Goal: Task Accomplishment & Management: Use online tool/utility

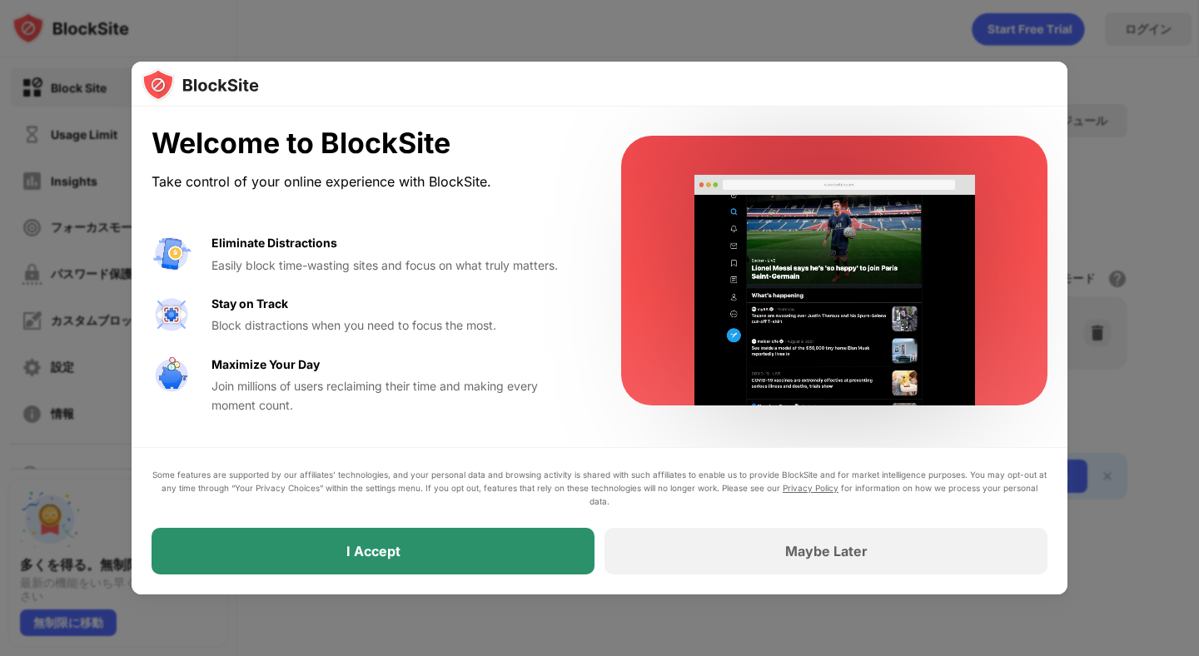
click at [431, 553] on div "I Accept" at bounding box center [373, 551] width 443 height 47
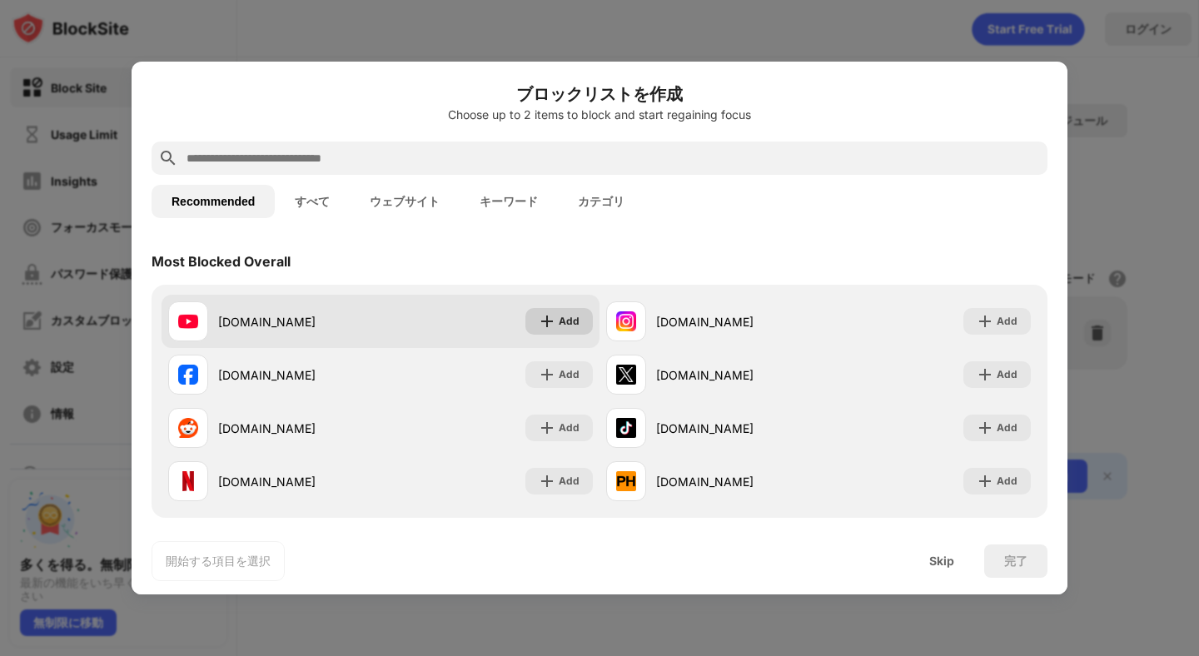
click at [550, 323] on img at bounding box center [547, 321] width 17 height 17
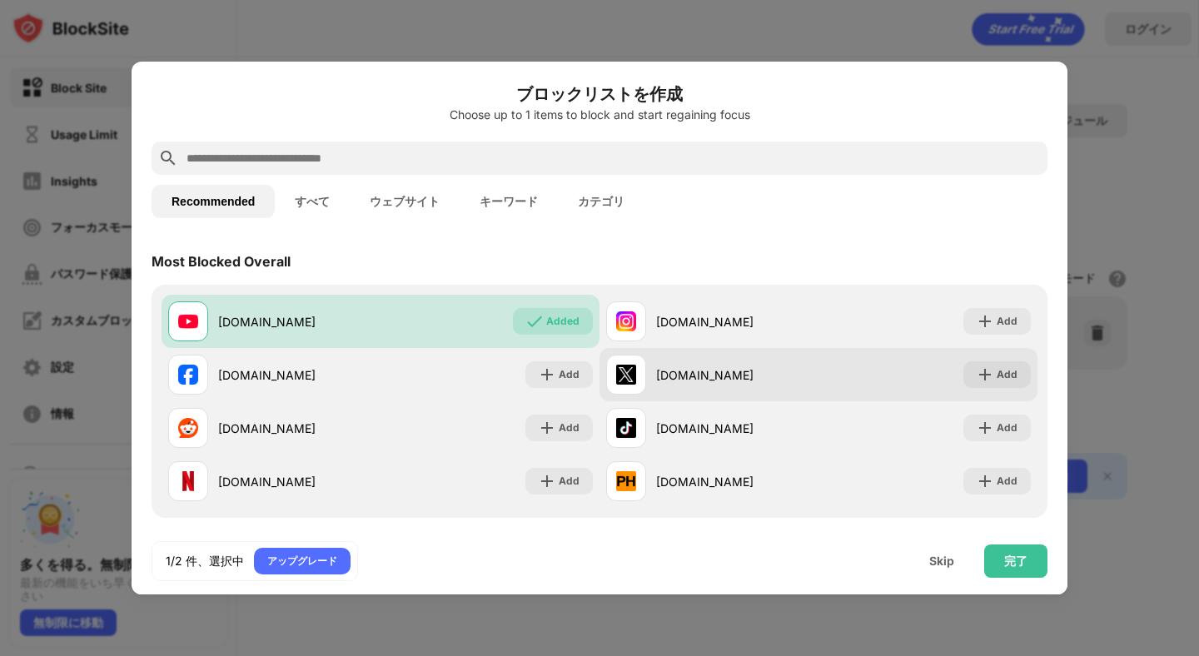
click at [998, 359] on div "x.com Add" at bounding box center [819, 374] width 438 height 53
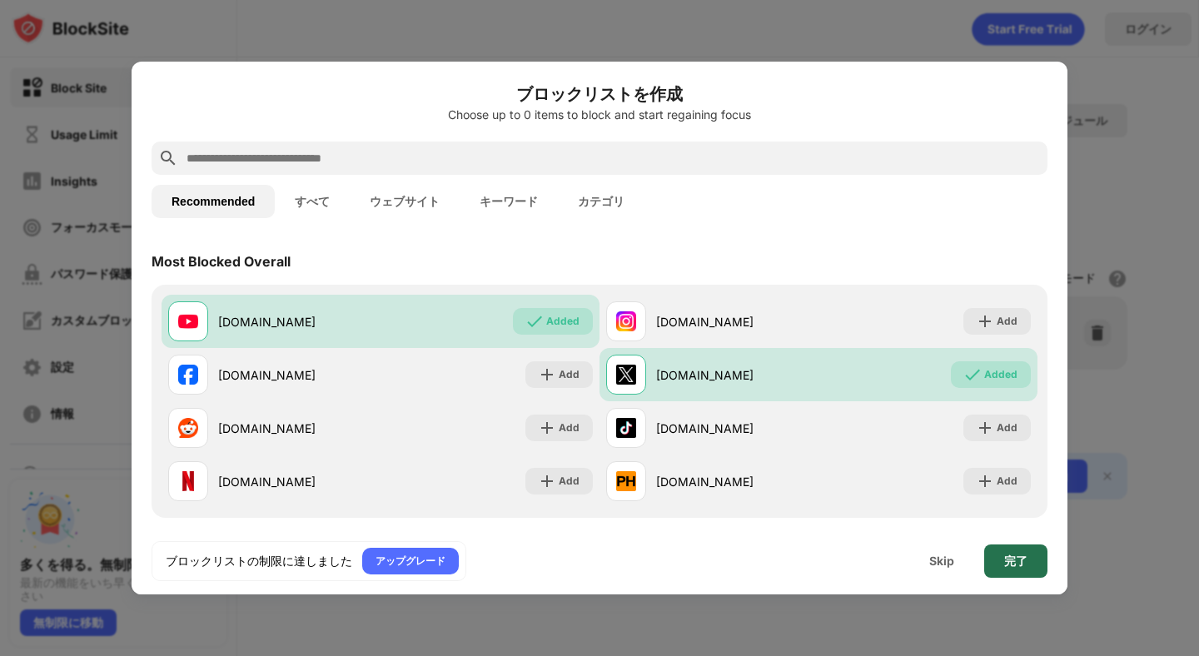
click at [1013, 555] on div "完了" at bounding box center [1015, 561] width 23 height 13
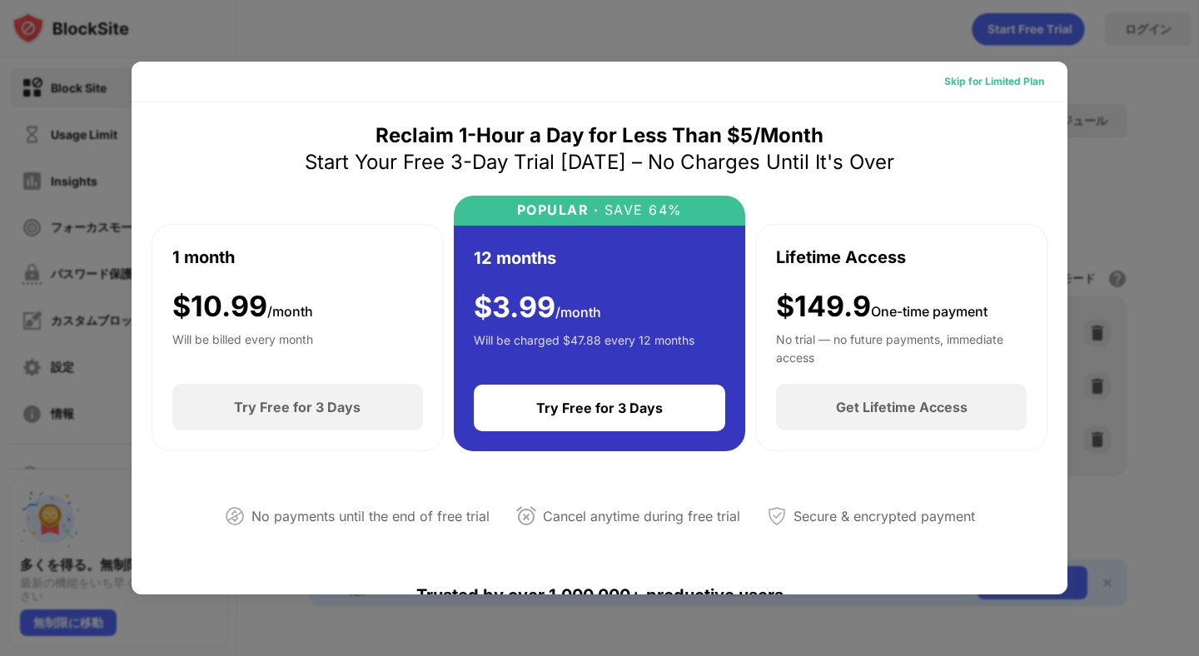
click at [1028, 76] on div "Skip for Limited Plan" at bounding box center [994, 81] width 100 height 17
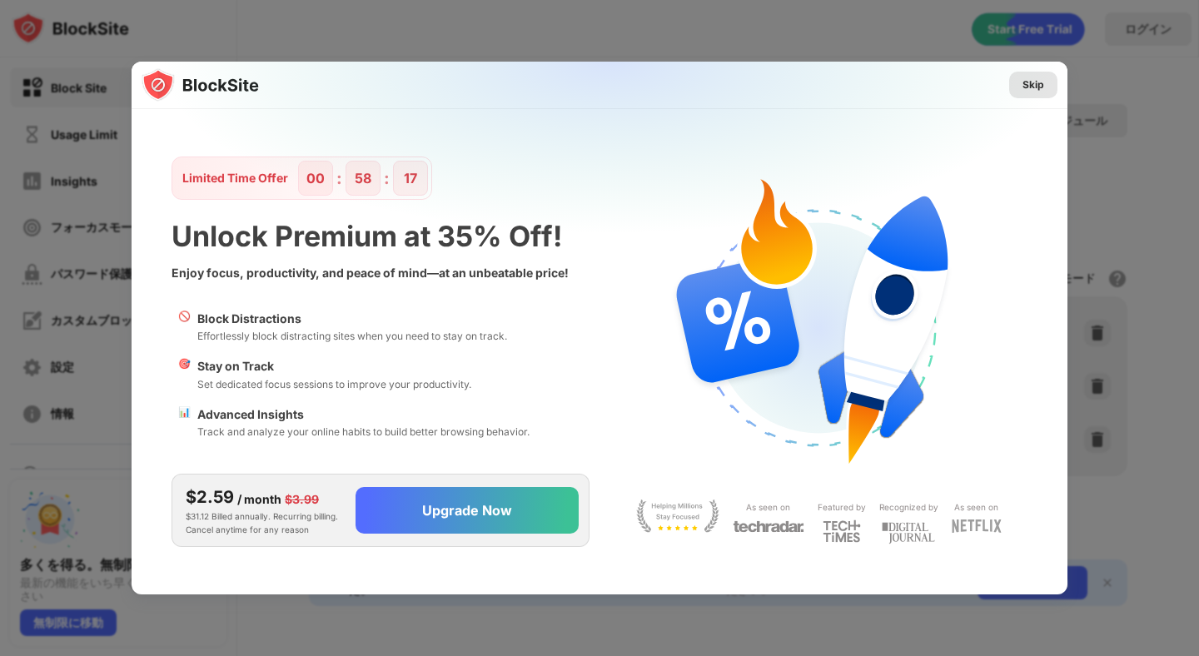
click at [1034, 92] on div "Skip" at bounding box center [1034, 85] width 22 height 17
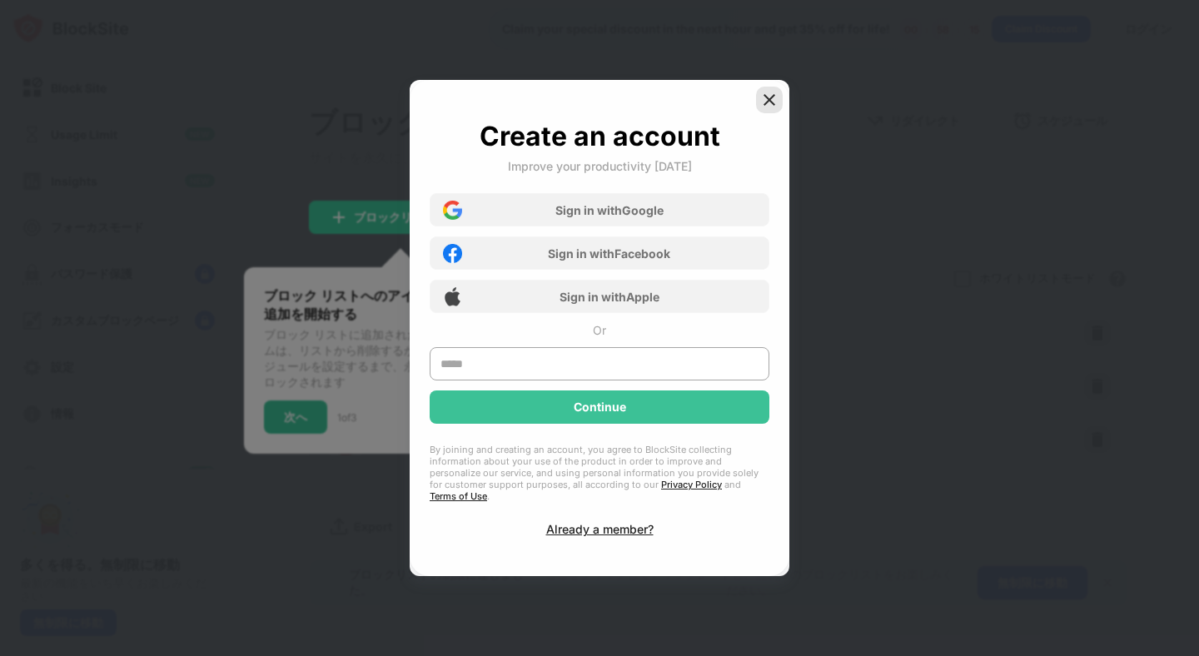
click at [769, 97] on div at bounding box center [769, 100] width 27 height 27
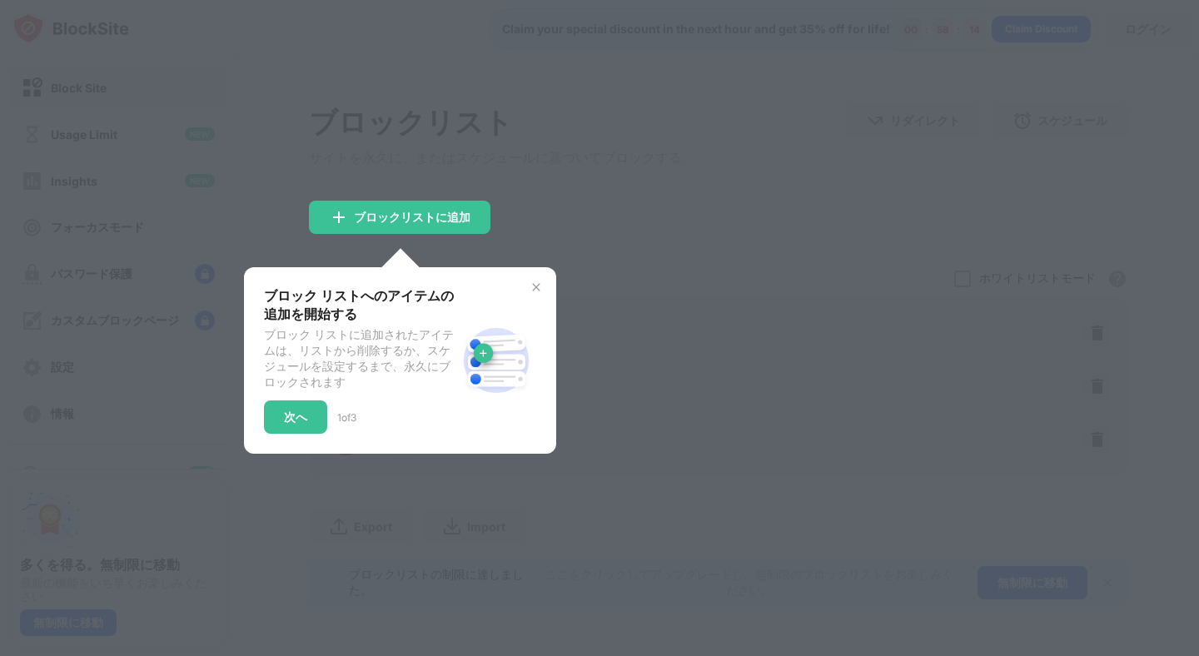
click at [545, 291] on div "ブロック リストへのアイテムの追加を開始する ブロック リストに追加されたアイテムは、リストから削除するか、スケジュールを設定するまで、永久にブロックされます…" at bounding box center [400, 360] width 312 height 187
click at [305, 424] on div "次へ" at bounding box center [295, 417] width 23 height 13
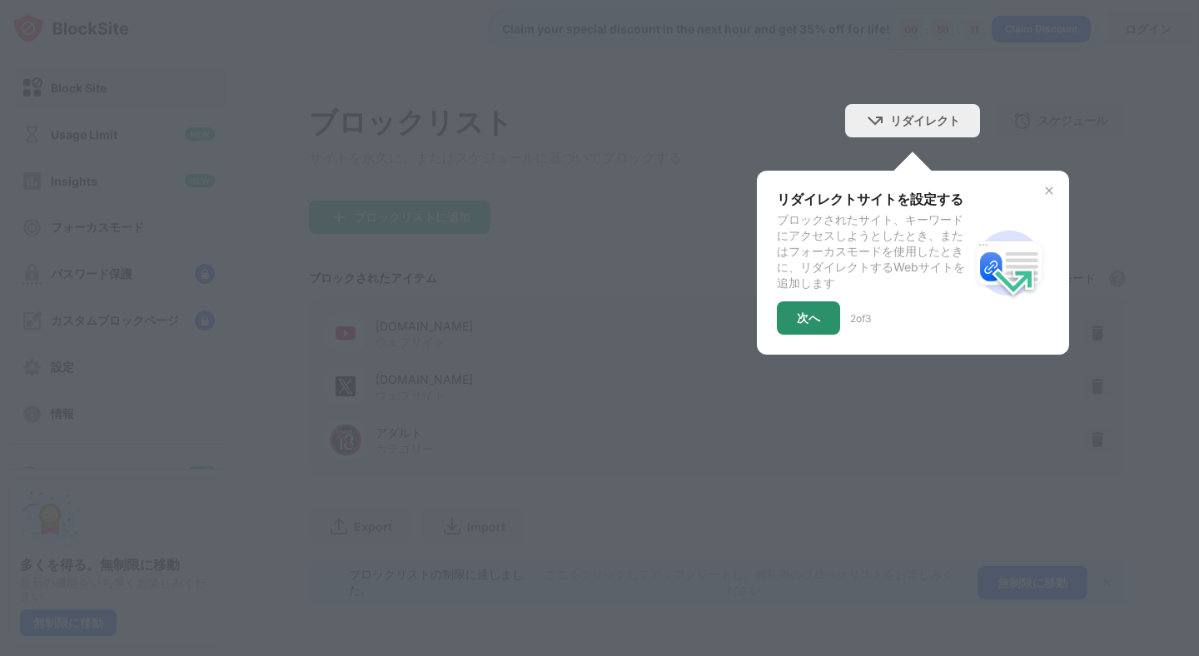
click at [794, 321] on div "次へ" at bounding box center [808, 317] width 63 height 33
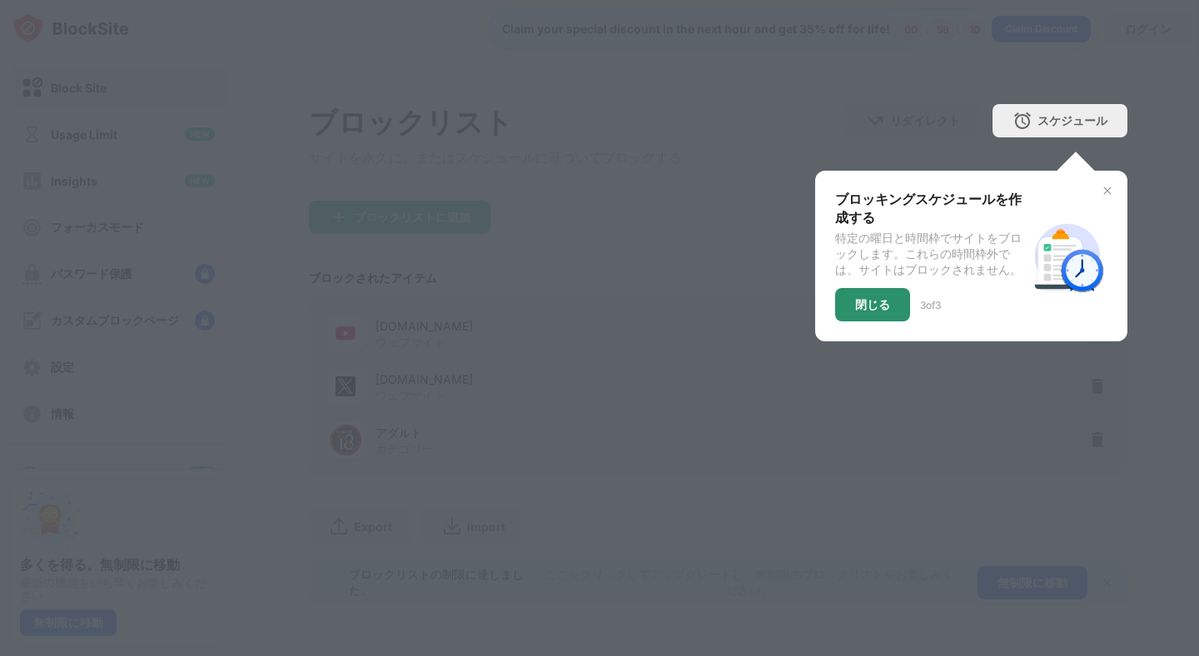
click at [872, 305] on div "閉じる" at bounding box center [872, 304] width 75 height 33
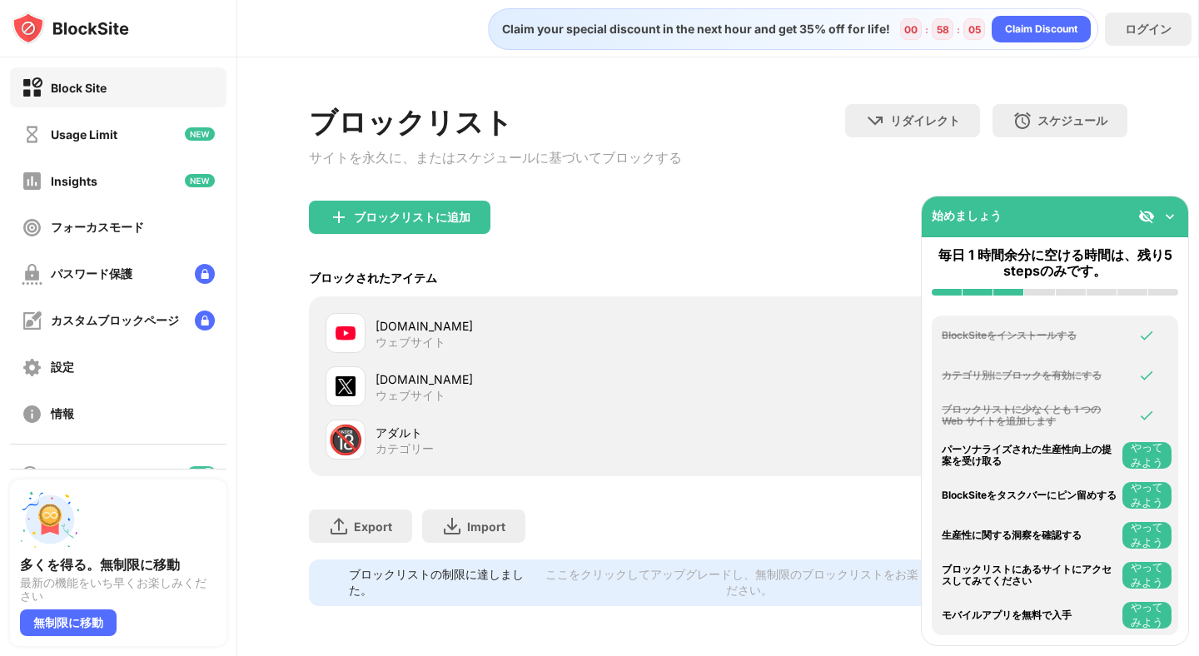
click at [1172, 219] on img at bounding box center [1170, 216] width 17 height 17
